Goal: Transaction & Acquisition: Download file/media

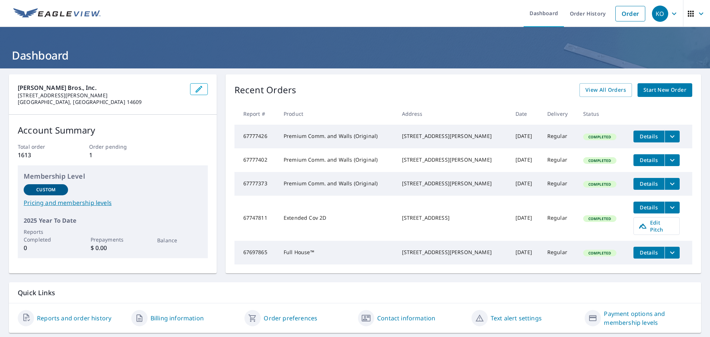
click at [668, 134] on icon "filesDropdownBtn-67777426" at bounding box center [672, 136] width 9 height 9
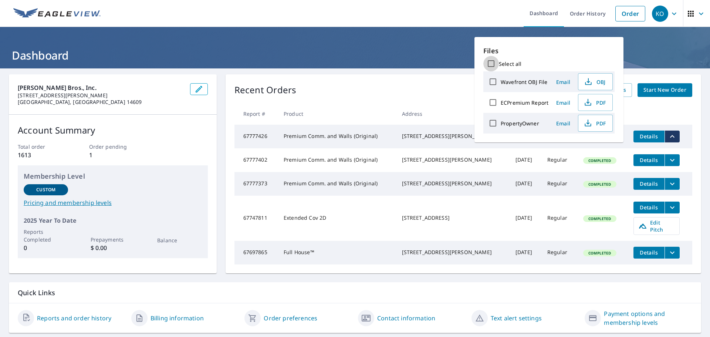
click at [488, 60] on input "Select all" at bounding box center [491, 64] width 16 height 16
checkbox input "true"
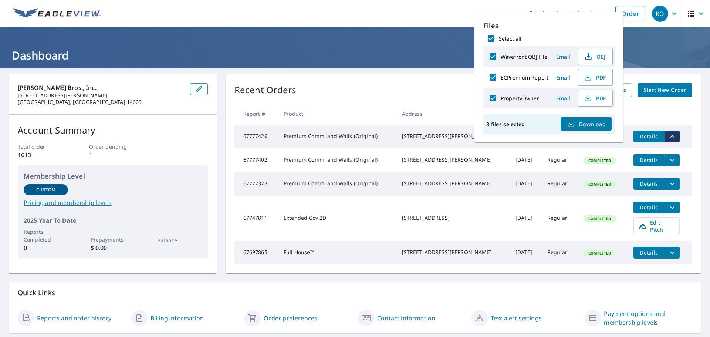
click at [589, 119] on div "3 files selected Download" at bounding box center [548, 123] width 131 height 19
click at [584, 128] on span "Download" at bounding box center [585, 123] width 39 height 9
click at [593, 128] on button "Download" at bounding box center [585, 123] width 51 height 13
